Goal: Task Accomplishment & Management: Manage account settings

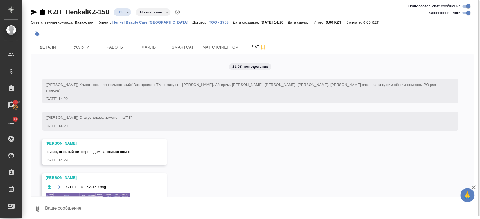
scroll to position [208, 0]
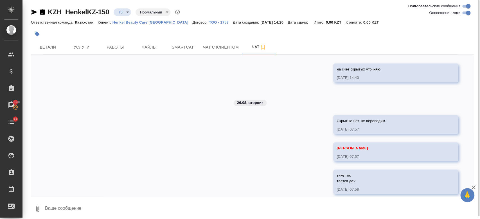
click at [144, 23] on p "Henkel Beauty Care Kazakhstan" at bounding box center [152, 22] width 80 height 4
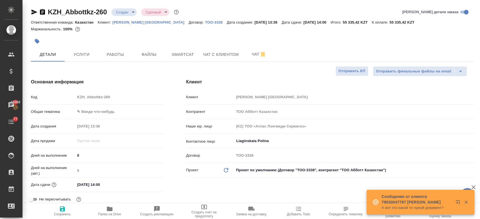
select select "RU"
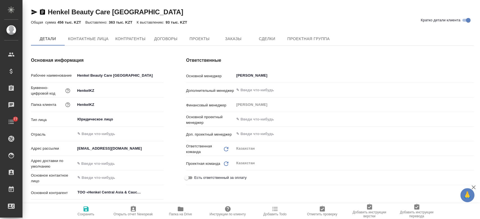
type textarea "x"
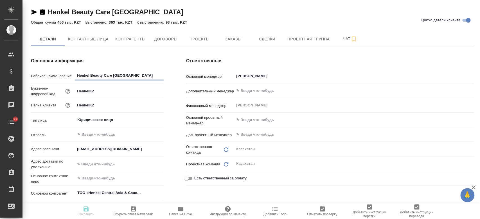
type textarea "x"
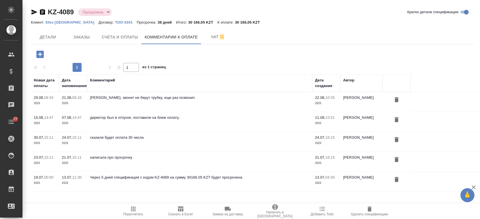
click at [42, 51] on icon "button" at bounding box center [39, 54] width 7 height 7
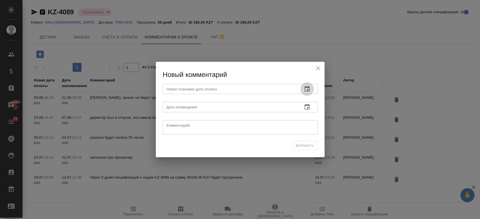
click at [310, 92] on button "button" at bounding box center [306, 88] width 13 height 13
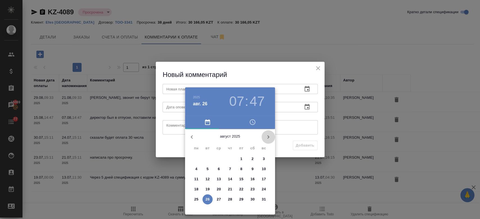
click at [267, 136] on icon "button" at bounding box center [268, 136] width 2 height 3
click at [240, 159] on p "5" at bounding box center [241, 159] width 2 height 6
type input "05.09.2025 07:47"
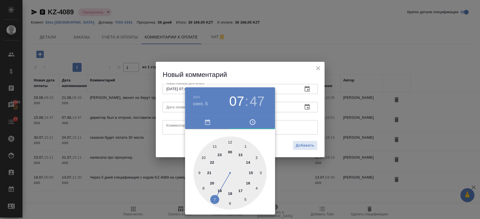
click at [306, 106] on div at bounding box center [240, 109] width 480 height 219
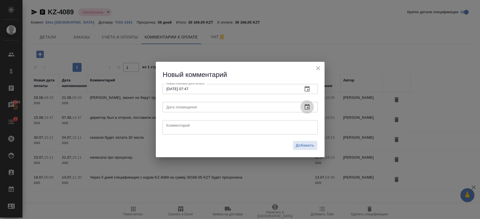
click at [306, 106] on icon "button" at bounding box center [306, 107] width 5 height 6
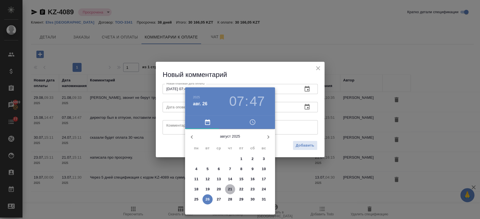
click at [229, 189] on p "21" at bounding box center [230, 190] width 4 height 6
type input "21.08.2025 07:47"
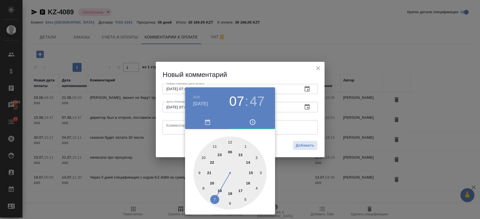
click at [300, 118] on div at bounding box center [240, 109] width 480 height 219
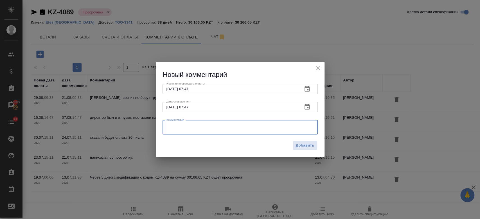
click at [290, 130] on textarea at bounding box center [239, 127] width 147 height 8
type textarea "l"
click at [290, 130] on textarea "Д" at bounding box center [239, 127] width 147 height 8
click at [195, 125] on textarea "Директор вышл с отпуска ожидаем оплату." at bounding box center [239, 127] width 147 height 8
type textarea "Директор вышел с отпуска ожидаем оплату."
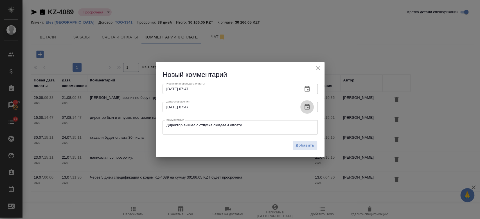
click at [306, 108] on icon "button" at bounding box center [307, 107] width 7 height 7
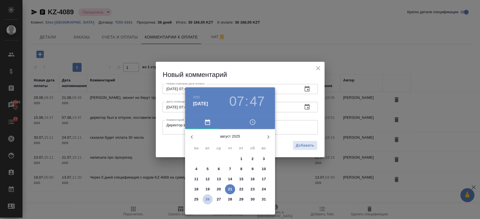
click at [209, 197] on p "26" at bounding box center [207, 200] width 4 height 6
type input "26.08.2025 07:47"
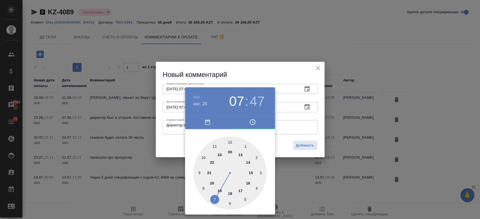
click at [300, 184] on div at bounding box center [240, 109] width 480 height 219
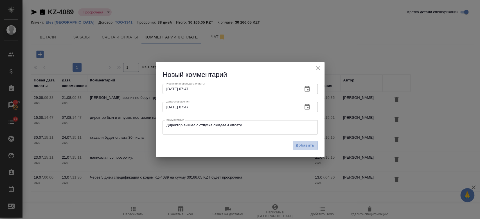
click at [308, 149] on span "Добавить" at bounding box center [305, 145] width 19 height 6
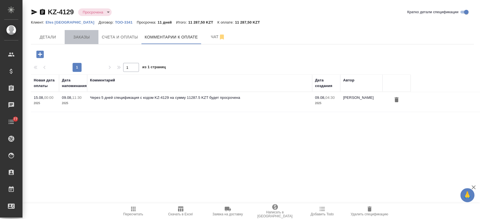
click at [79, 36] on span "Заказы" at bounding box center [81, 37] width 27 height 7
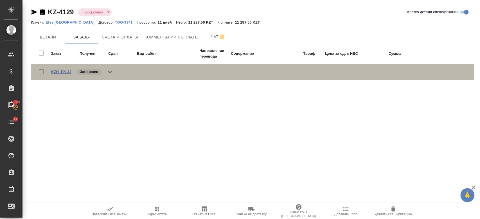
click at [64, 72] on link "KZH_EK-32" at bounding box center [61, 72] width 20 height 4
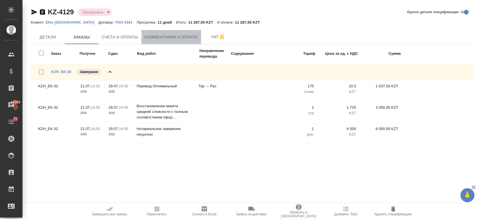
click at [175, 38] on span "Комментарии к оплате" at bounding box center [171, 37] width 53 height 7
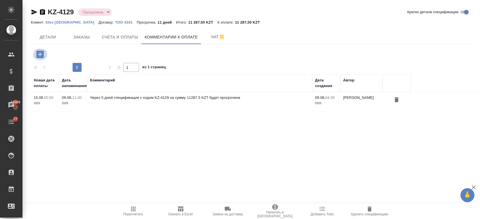
click at [40, 53] on icon "button" at bounding box center [40, 54] width 10 height 10
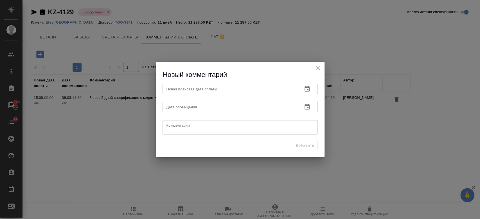
click at [309, 84] on button "button" at bounding box center [306, 88] width 13 height 13
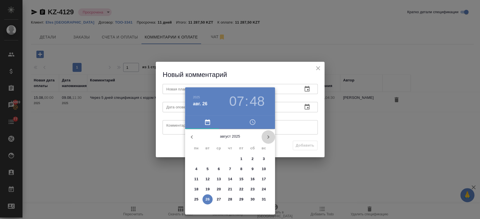
click at [265, 139] on icon "button" at bounding box center [268, 137] width 7 height 7
click at [242, 159] on p "5" at bounding box center [241, 159] width 2 height 6
type input "05.09.2025 07:48"
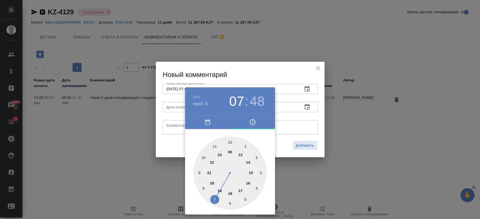
click at [329, 129] on div at bounding box center [240, 109] width 480 height 219
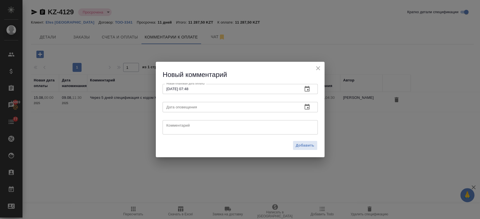
click at [302, 107] on button "button" at bounding box center [306, 106] width 13 height 13
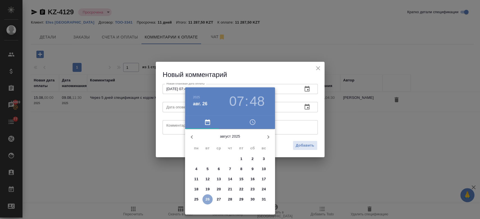
click at [204, 202] on span "26" at bounding box center [207, 200] width 10 height 6
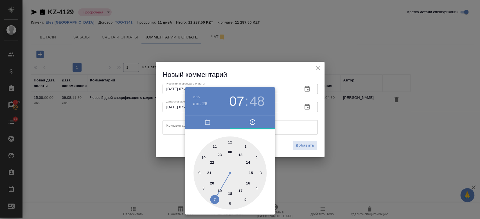
type input "26.08.2025 07:48"
click at [298, 128] on div at bounding box center [240, 109] width 480 height 219
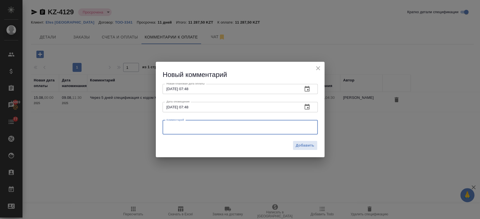
click at [298, 128] on textarea at bounding box center [239, 127] width 147 height 8
type textarea "директор вышел с отпуска, ожидаем оплату."
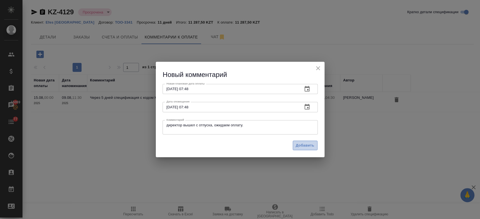
click at [297, 146] on span "Добавить" at bounding box center [305, 145] width 19 height 6
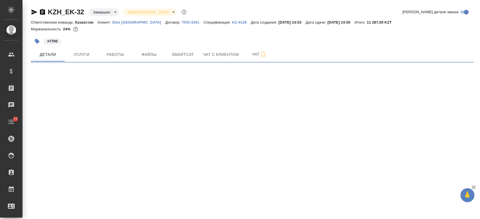
select select "RU"
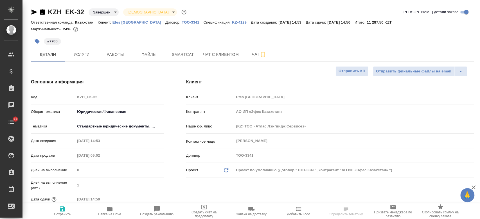
type textarea "x"
type input "АО ИП «Эфес Казахстан»"
type textarea "x"
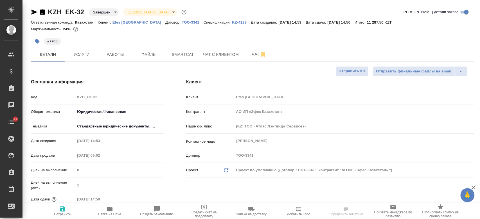
type textarea "x"
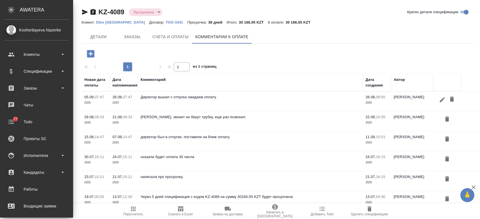
click at [37, 74] on div "Спецификации" at bounding box center [36, 71] width 65 height 8
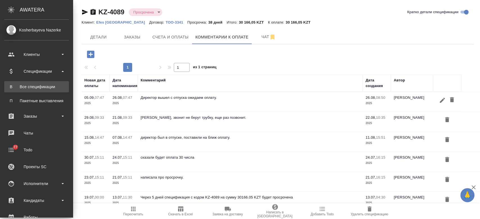
drag, startPoint x: 0, startPoint y: 0, endPoint x: 39, endPoint y: 91, distance: 98.7
click at [39, 91] on link "В Все спецификации" at bounding box center [36, 86] width 65 height 11
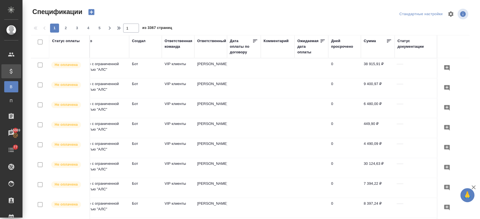
scroll to position [0, 297]
click at [169, 55] on div "Ответственная команда" at bounding box center [177, 46] width 27 height 17
click at [164, 44] on div "Ответственная команда" at bounding box center [178, 43] width 28 height 11
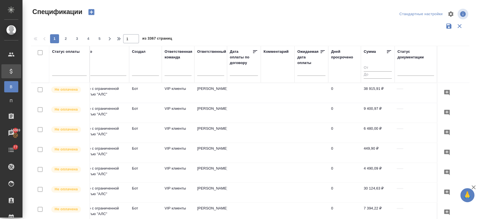
click at [166, 54] on div "Ответственная команда" at bounding box center [178, 54] width 28 height 11
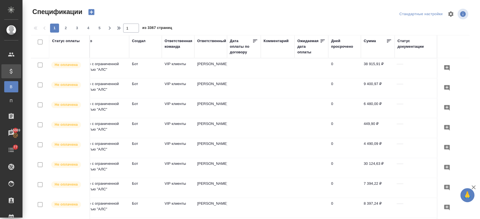
click at [171, 72] on td "VIP клиенты" at bounding box center [178, 68] width 33 height 20
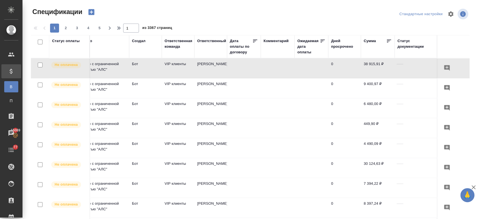
click at [164, 49] on div "Ответственная команда" at bounding box center [178, 43] width 28 height 11
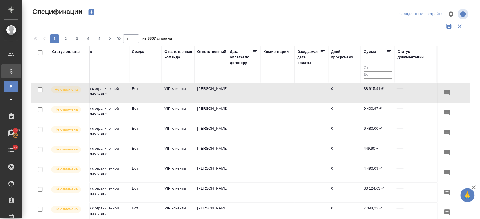
click at [163, 46] on th "Ответственная команда" at bounding box center [178, 64] width 33 height 37
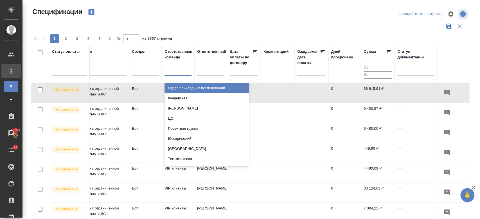
click at [166, 74] on div at bounding box center [177, 70] width 27 height 11
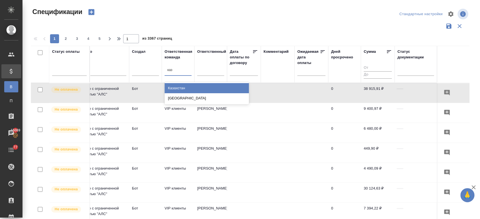
type input "каза"
click at [173, 86] on div "Казахстан" at bounding box center [206, 88] width 84 height 10
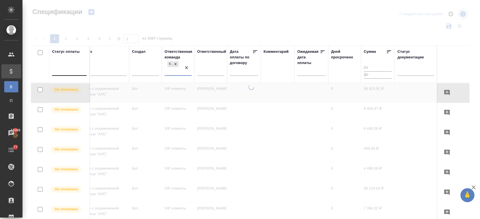
click at [72, 68] on div at bounding box center [69, 70] width 35 height 8
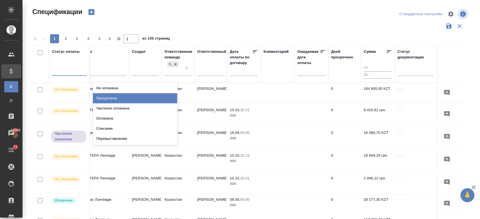
click at [117, 99] on div "Просрочена" at bounding box center [135, 98] width 84 height 10
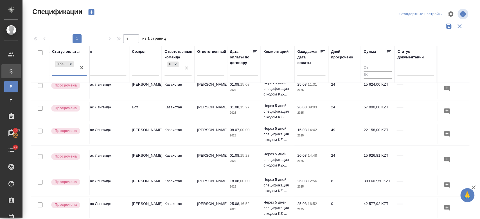
scroll to position [238, 303]
click at [162, 131] on td "Казахстан" at bounding box center [178, 135] width 33 height 20
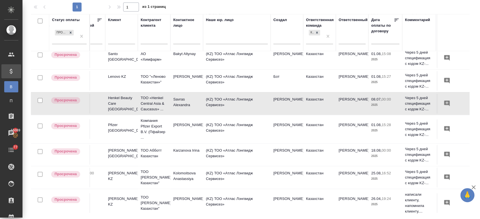
scroll to position [238, 150]
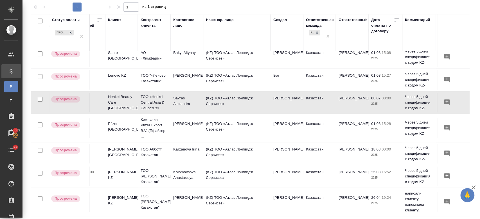
click at [180, 123] on td "Salimbayeva Assel" at bounding box center [186, 128] width 33 height 20
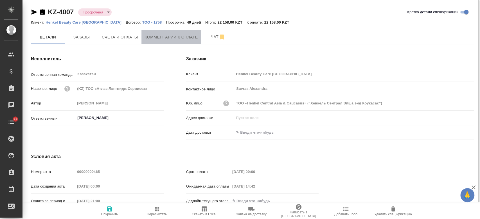
click at [169, 35] on span "Комментарии к оплате" at bounding box center [171, 37] width 53 height 7
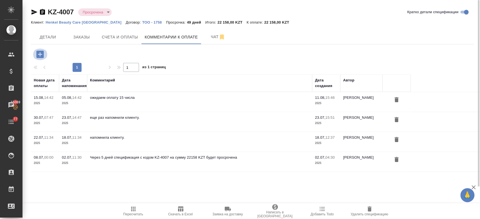
click at [39, 54] on icon "button" at bounding box center [40, 54] width 10 height 10
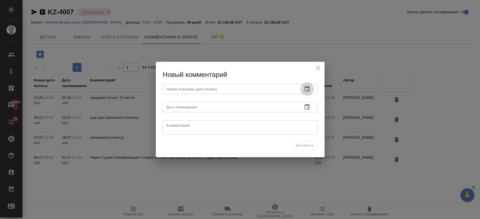
click at [306, 87] on icon "button" at bounding box center [306, 89] width 5 height 6
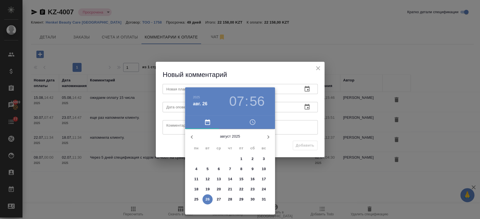
click at [270, 137] on icon "button" at bounding box center [268, 137] width 7 height 7
click at [243, 157] on span "5" at bounding box center [241, 159] width 10 height 6
type input "[DATE] 07:56"
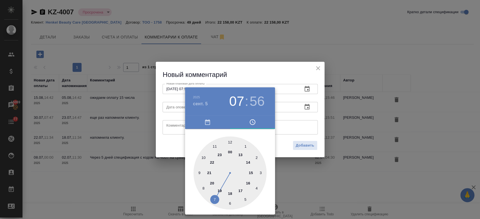
click at [308, 109] on div at bounding box center [240, 109] width 480 height 219
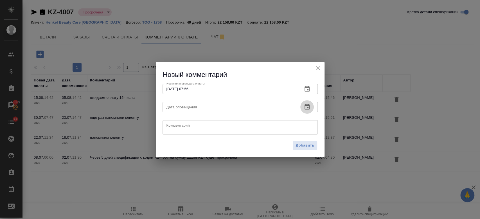
click at [304, 108] on icon "button" at bounding box center [306, 107] width 5 height 6
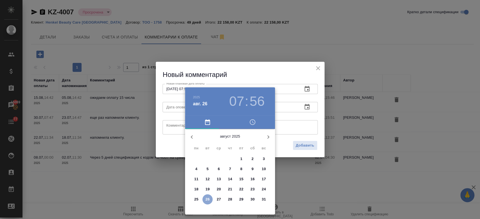
click at [210, 200] on span "26" at bounding box center [207, 200] width 10 height 6
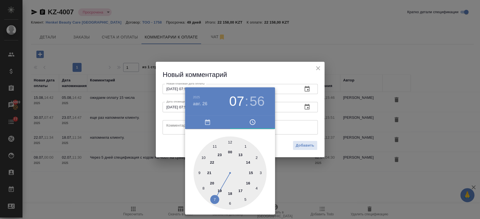
type input "[DATE] 07:56"
click at [171, 131] on div at bounding box center [240, 109] width 480 height 219
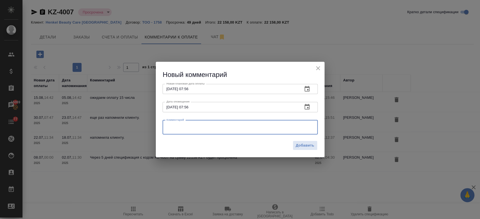
click at [171, 131] on textarea at bounding box center [239, 127] width 147 height 8
type textarea "сообщили что передали в бух, ожидаем оплату."
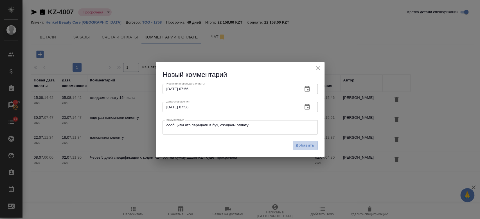
click at [306, 143] on span "Добавить" at bounding box center [305, 145] width 19 height 6
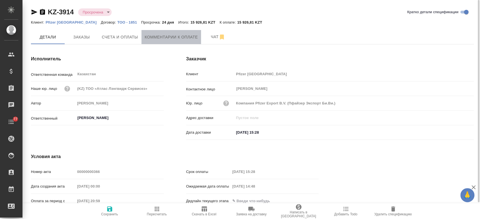
click at [175, 32] on button "Комментарии к оплате" at bounding box center [171, 37] width 60 height 14
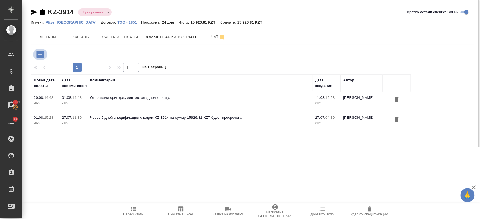
click at [37, 53] on icon "button" at bounding box center [39, 54] width 7 height 7
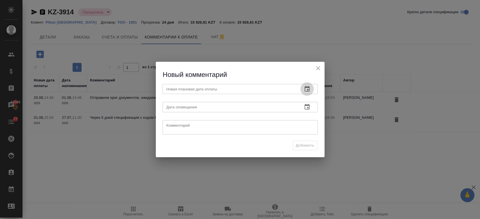
click at [307, 89] on icon "button" at bounding box center [307, 89] width 7 height 7
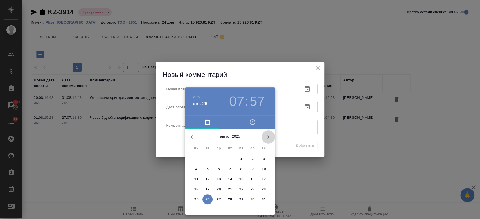
click at [265, 136] on icon "button" at bounding box center [268, 137] width 7 height 7
click at [238, 159] on span "5" at bounding box center [241, 159] width 10 height 6
type input "05.09.2025 07:57"
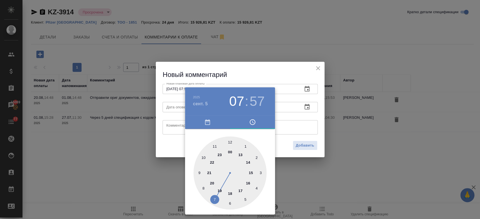
click at [307, 107] on div at bounding box center [240, 109] width 480 height 219
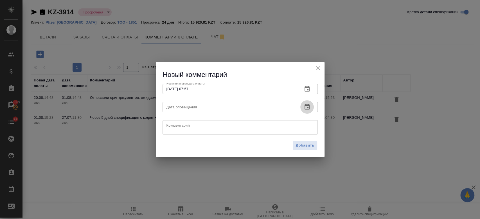
click at [307, 107] on icon "button" at bounding box center [307, 107] width 7 height 7
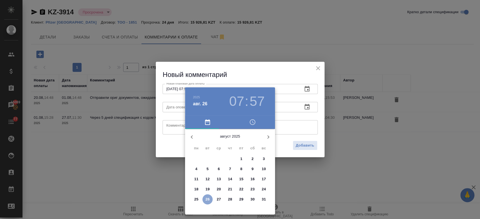
click at [206, 203] on button "26" at bounding box center [207, 199] width 10 height 10
type input "26.08.2025 07:57"
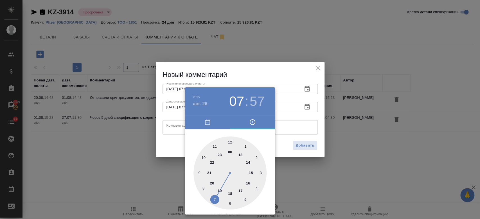
click at [171, 146] on div at bounding box center [240, 109] width 480 height 219
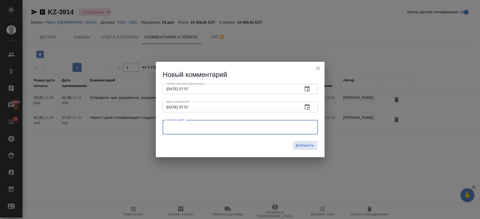
click at [173, 126] on textarea at bounding box center [239, 127] width 147 height 8
click at [175, 126] on textarea "наплмнила клиенту, ждем ос" at bounding box center [239, 127] width 147 height 8
type textarea "напомнила клиенту, ждем ос"
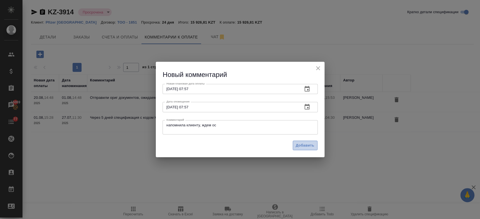
click at [302, 146] on span "Добавить" at bounding box center [305, 145] width 19 height 6
